Goal: Communication & Community: Answer question/provide support

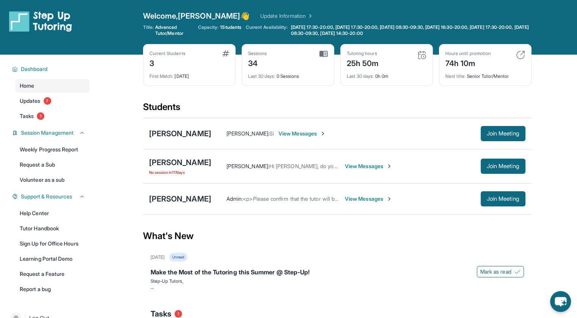
scroll to position [77, 0]
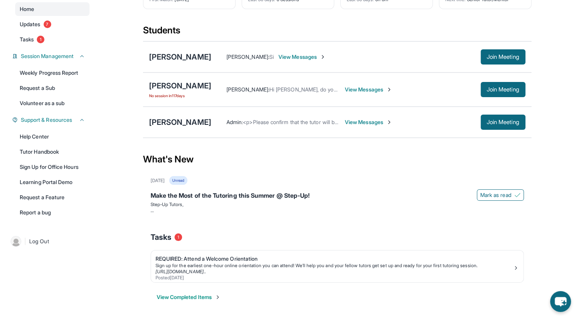
click at [239, 222] on div "[DATE] Unread Make the Most of the Tutoring this Summer @ Step-Up! [PERSON_NAME…" at bounding box center [337, 242] width 389 height 132
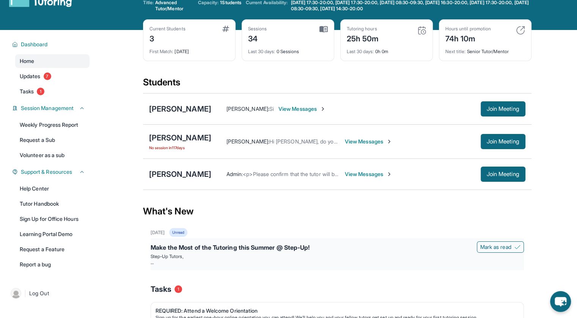
scroll to position [24, 0]
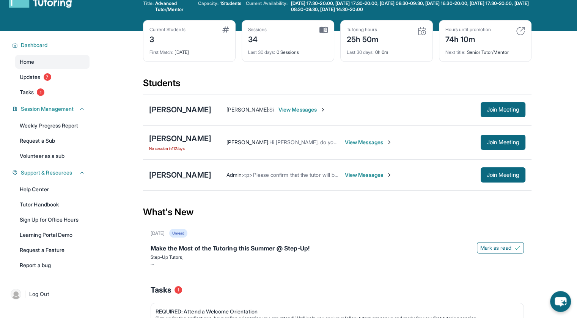
click at [356, 139] on span "View Messages" at bounding box center [368, 143] width 47 height 8
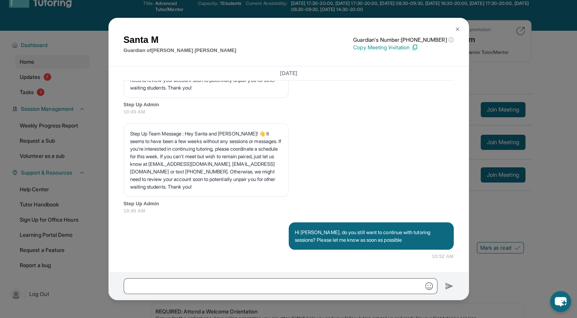
scroll to position [15704, 0]
click at [485, 45] on div "Santa M Guardian of [PERSON_NAME] Guardian's Number: [PHONE_NUMBER] ⓘ This isn'…" at bounding box center [288, 159] width 577 height 318
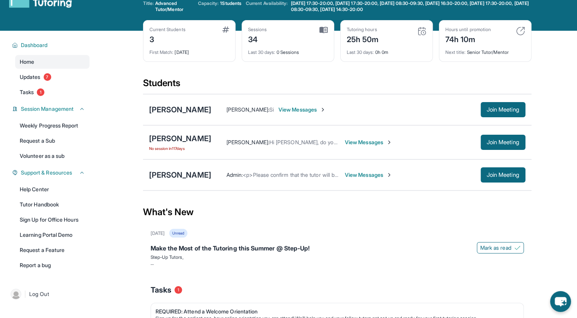
click at [345, 139] on span "View Messages" at bounding box center [368, 143] width 47 height 8
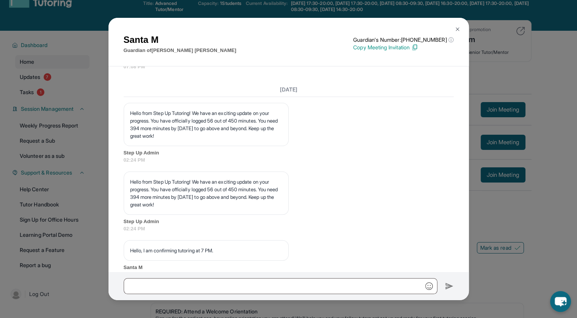
scroll to position [9989, 0]
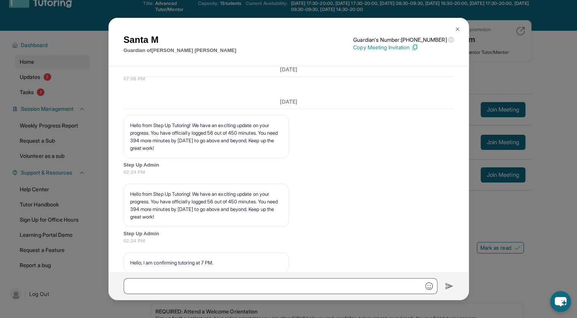
click at [458, 26] on img at bounding box center [458, 29] width 6 height 6
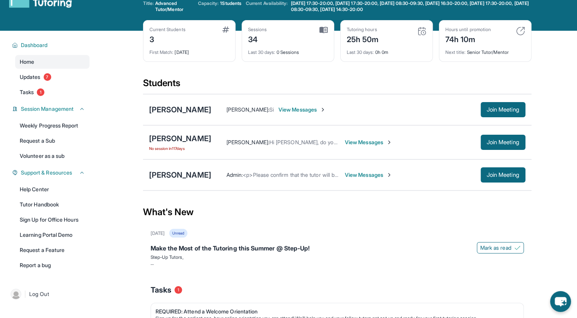
click at [361, 174] on span "View Messages" at bounding box center [368, 175] width 47 height 8
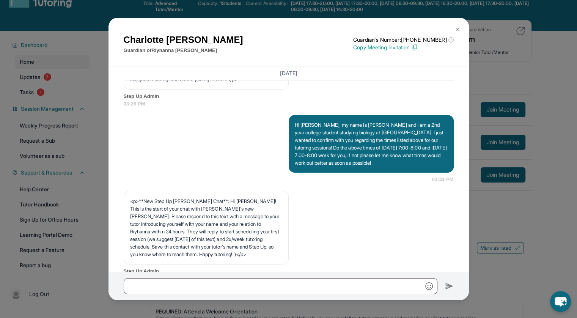
scroll to position [487, 0]
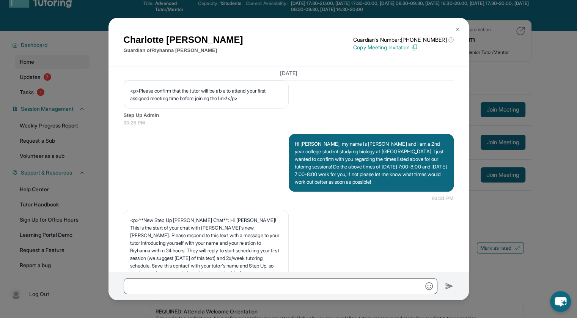
click at [323, 186] on p "Hi [PERSON_NAME], my name is [PERSON_NAME] and I am a 2nd year college student …" at bounding box center [371, 163] width 153 height 46
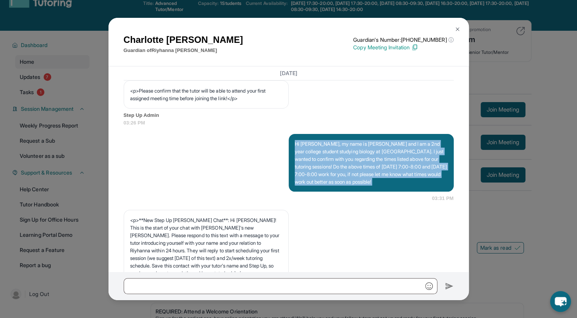
click at [323, 186] on p "Hi [PERSON_NAME], my name is [PERSON_NAME] and I am a 2nd year college student …" at bounding box center [371, 163] width 153 height 46
copy p "Hi [PERSON_NAME], my name is [PERSON_NAME] and I am a 2nd year college student …"
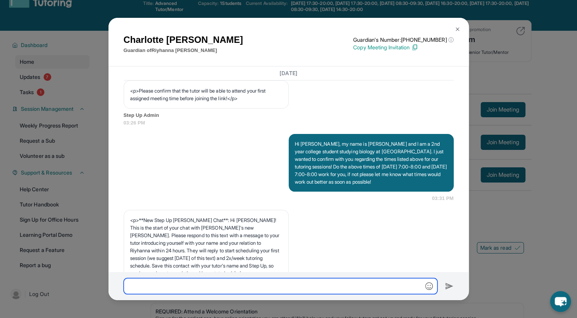
click at [252, 285] on input "text" at bounding box center [281, 286] width 314 height 16
paste input "**********"
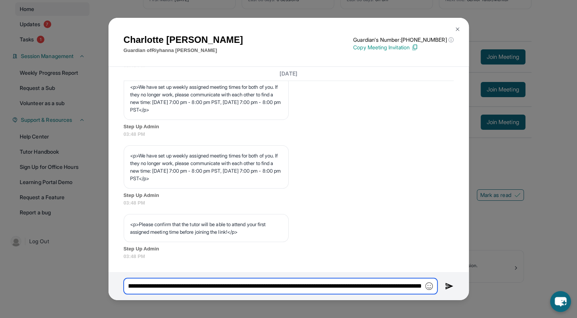
scroll to position [0, 189]
type input "**********"
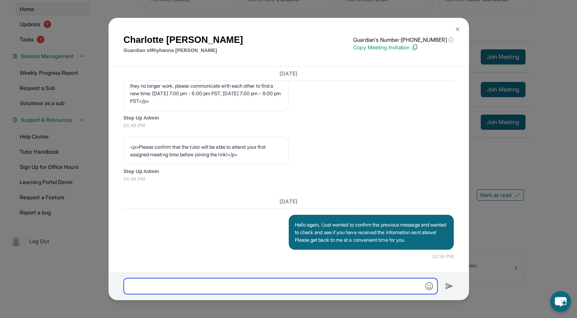
scroll to position [1099, 0]
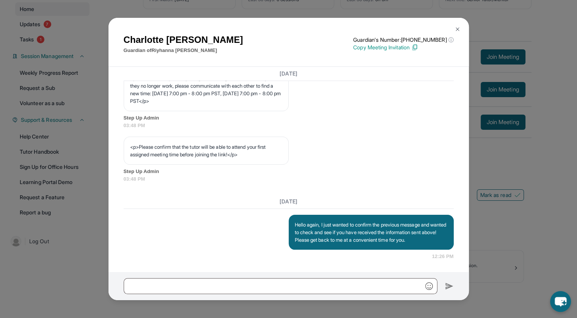
click at [510, 31] on div "[PERSON_NAME] Guardian of [PERSON_NAME] Guardian's Number: [PHONE_NUMBER] ⓘ Thi…" at bounding box center [288, 159] width 577 height 318
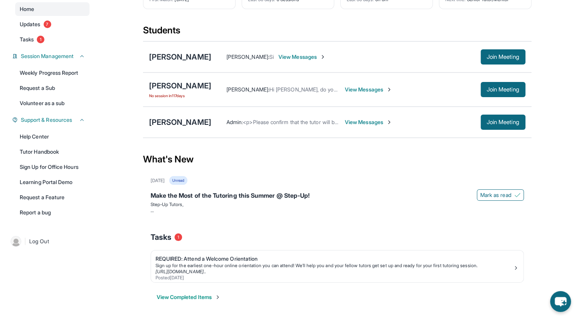
click at [296, 54] on span "View Messages" at bounding box center [302, 57] width 47 height 8
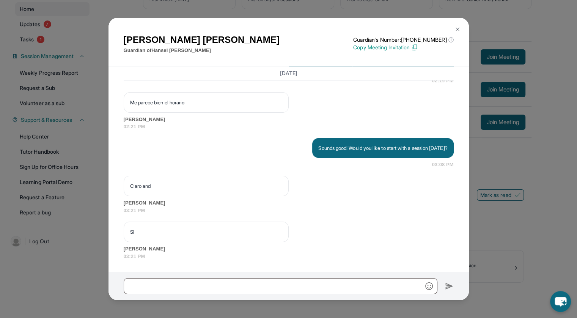
scroll to position [665, 0]
click at [520, 80] on div "[PERSON_NAME] Guardian of [PERSON_NAME] Guardian's Number: [PHONE_NUMBER] ⓘ Thi…" at bounding box center [288, 159] width 577 height 318
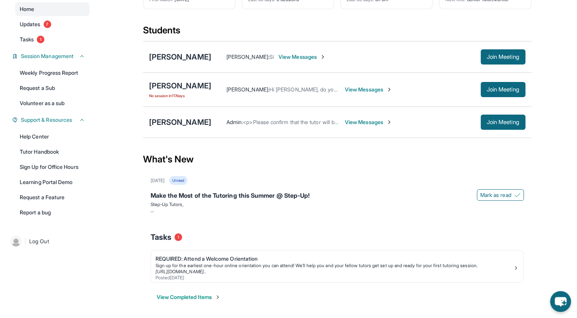
click at [370, 123] on span "View Messages" at bounding box center [368, 122] width 47 height 8
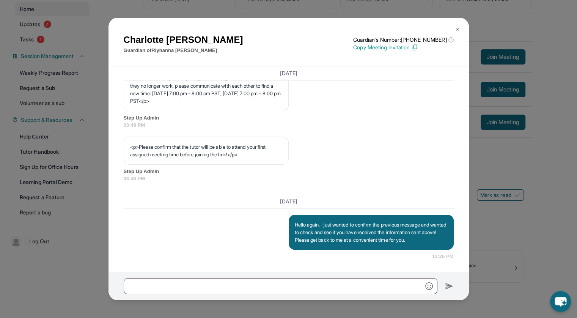
scroll to position [1099, 0]
click at [492, 29] on div "[PERSON_NAME] Guardian of [PERSON_NAME] Guardian's Number: [PHONE_NUMBER] ⓘ Thi…" at bounding box center [288, 159] width 577 height 318
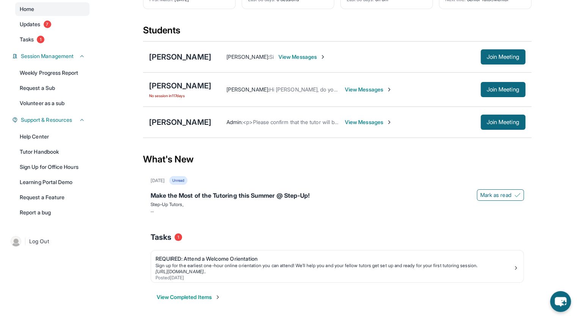
scroll to position [0, 0]
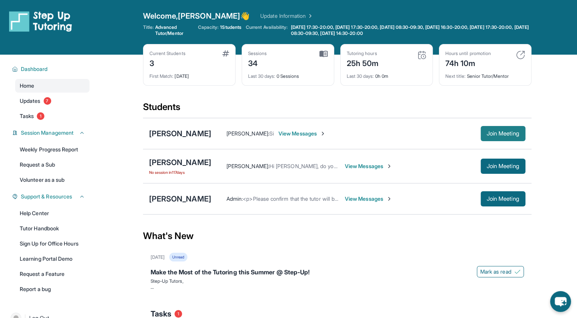
click at [495, 134] on span "Join Meeting" at bounding box center [503, 133] width 33 height 5
click at [175, 137] on div "[PERSON_NAME]" at bounding box center [180, 133] width 62 height 11
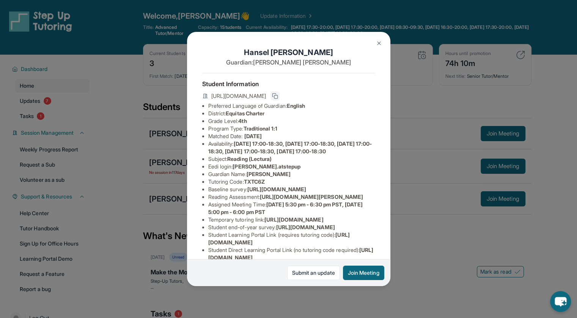
click at [278, 97] on icon at bounding box center [275, 96] width 6 height 6
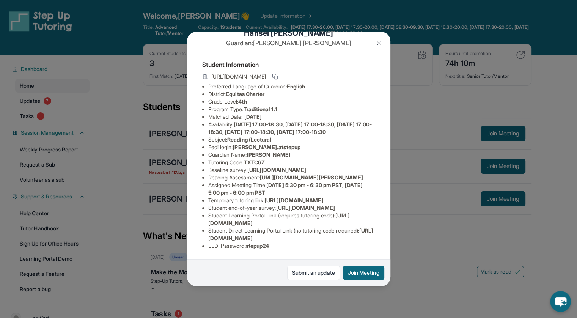
click at [312, 232] on span "[URL][DOMAIN_NAME]" at bounding box center [291, 234] width 166 height 14
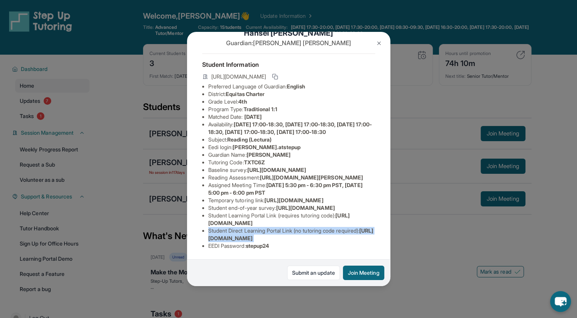
click at [312, 232] on span "[URL][DOMAIN_NAME]" at bounding box center [291, 234] width 166 height 14
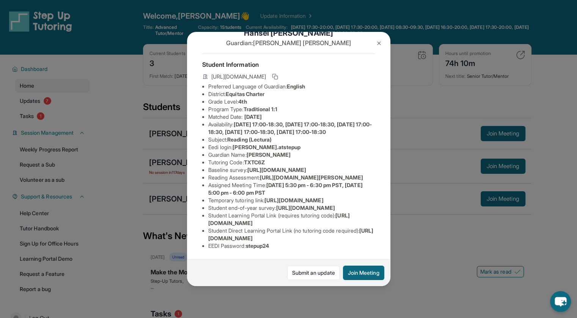
click at [312, 232] on span "[URL][DOMAIN_NAME]" at bounding box center [291, 234] width 166 height 14
drag, startPoint x: 348, startPoint y: 231, endPoint x: 185, endPoint y: 236, distance: 162.5
click at [185, 236] on div "[PERSON_NAME] Guardian: [PERSON_NAME] Student Information [URL][DOMAIN_NAME] Pr…" at bounding box center [288, 159] width 577 height 318
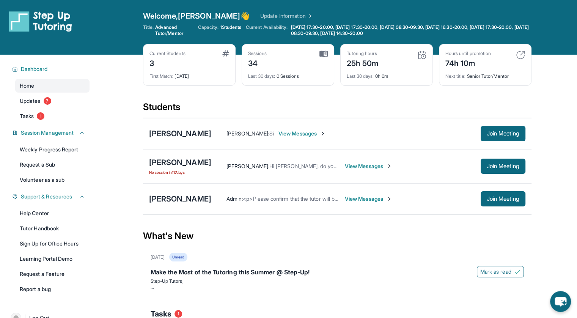
copy span "[URL][DOMAIN_NAME]"
click at [180, 129] on div "[PERSON_NAME]" at bounding box center [180, 133] width 62 height 11
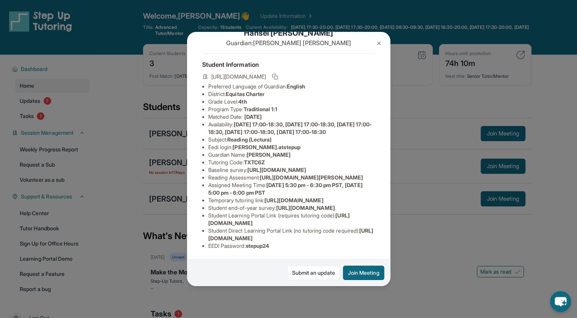
drag, startPoint x: 205, startPoint y: 232, endPoint x: 364, endPoint y: 233, distance: 159.4
click at [364, 233] on ul "Preferred Language of Guardian: English District: Equitas Charter Grade Level: …" at bounding box center [288, 166] width 173 height 167
copy span "[URL][DOMAIN_NAME]"
click at [441, 198] on div "[PERSON_NAME] Guardian: [PERSON_NAME] Student Information [URL][DOMAIN_NAME] Pr…" at bounding box center [288, 159] width 577 height 318
